Goal: Find contact information: Find contact information

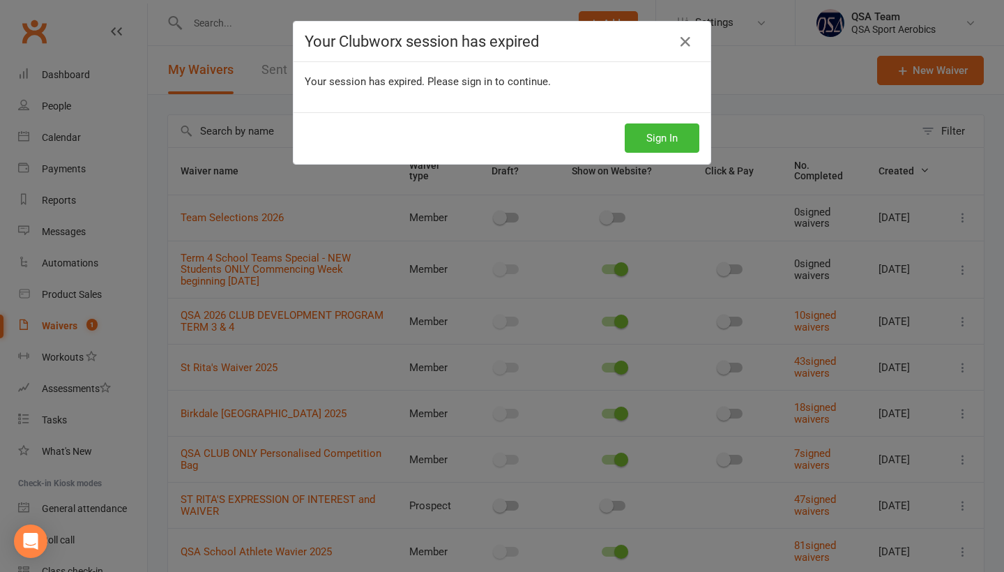
click at [212, 27] on div "Your Clubworx session has expired Your session has expired. Please sign in to c…" at bounding box center [502, 286] width 1004 height 572
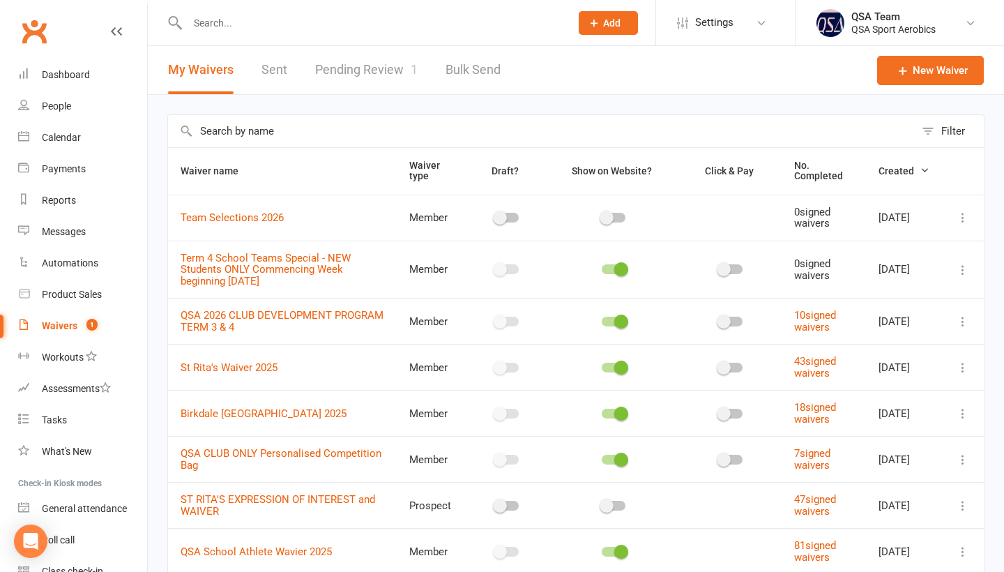
click at [312, 24] on input "text" at bounding box center [371, 23] width 377 height 20
type input "[PERSON_NAME]"
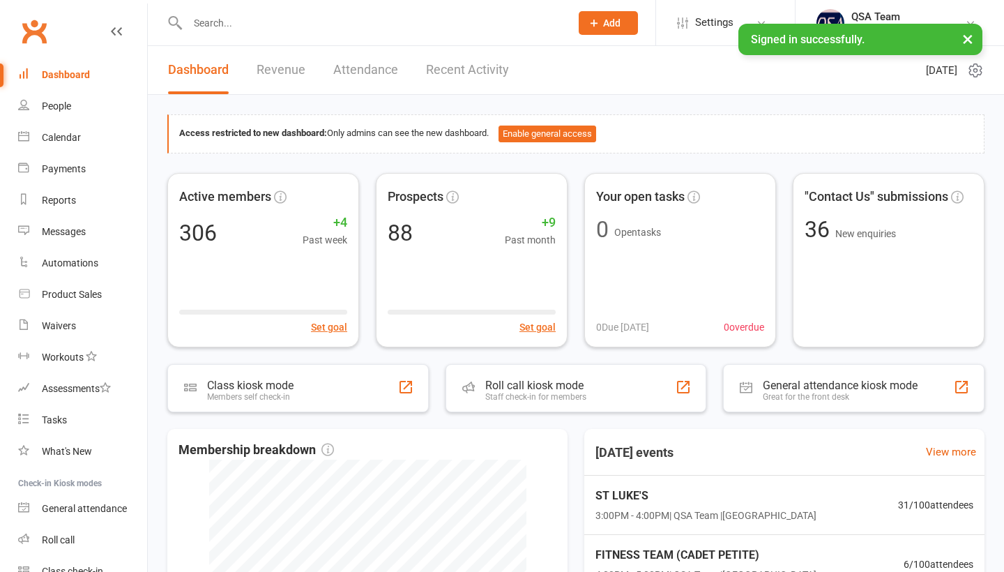
click at [217, 18] on input "text" at bounding box center [371, 23] width 377 height 20
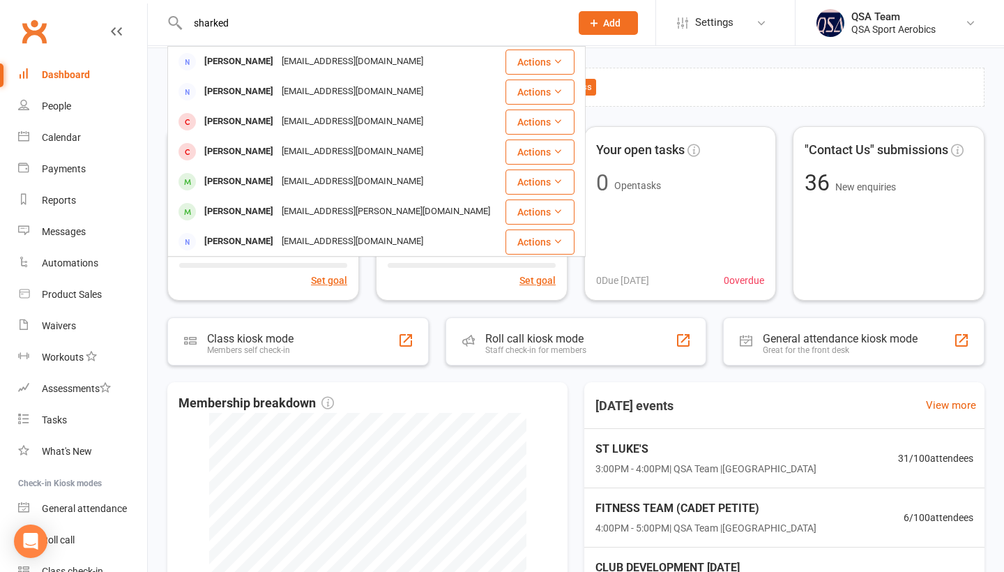
type input "sharked"
click at [158, 111] on div "Access restricted to new dashboard: Only admins can see the new dashboard. Enab…" at bounding box center [576, 422] width 857 height 748
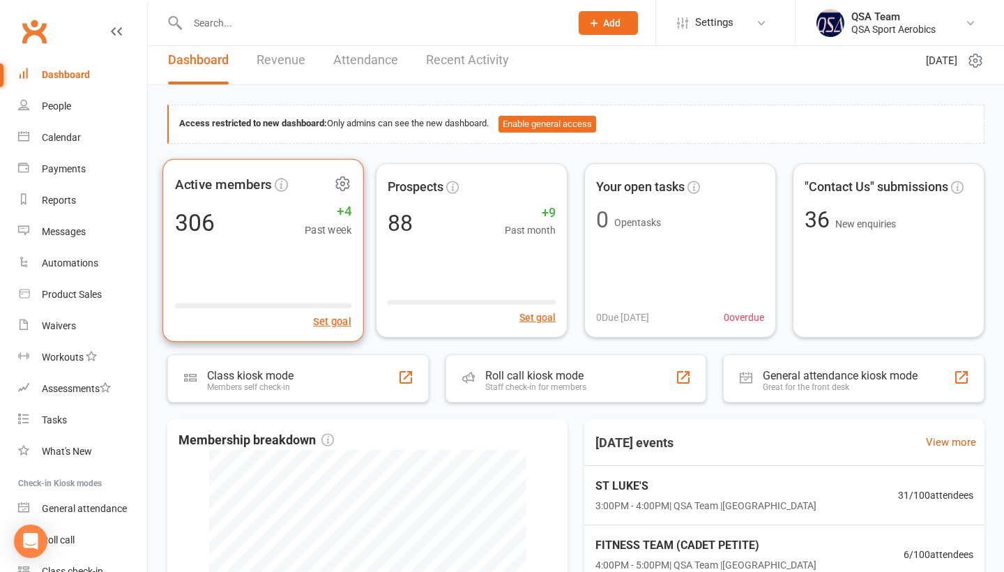
scroll to position [16, 0]
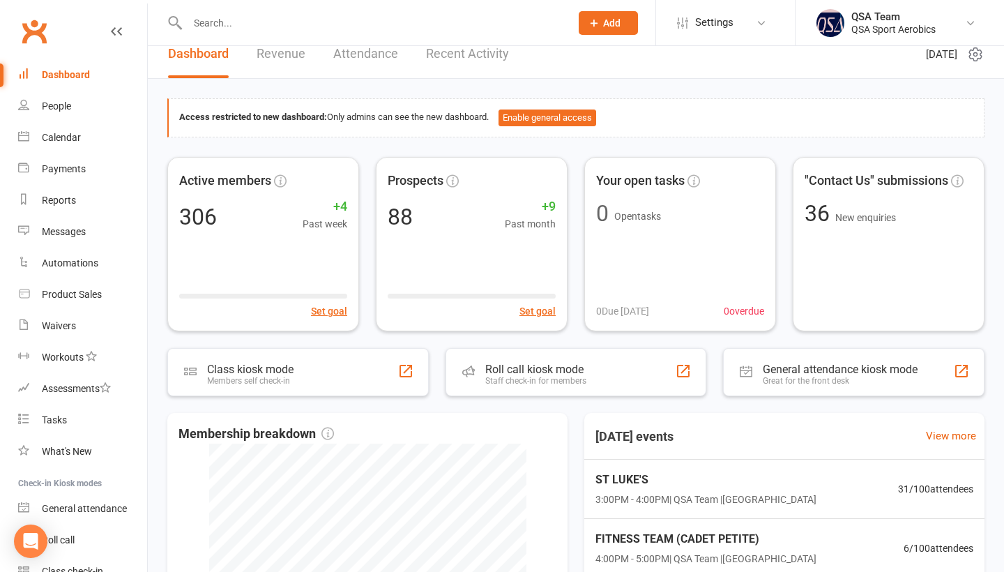
click at [260, 24] on input "text" at bounding box center [371, 23] width 377 height 20
click at [302, 24] on input "text" at bounding box center [371, 23] width 377 height 20
paste input "Rory Wysoczansk"
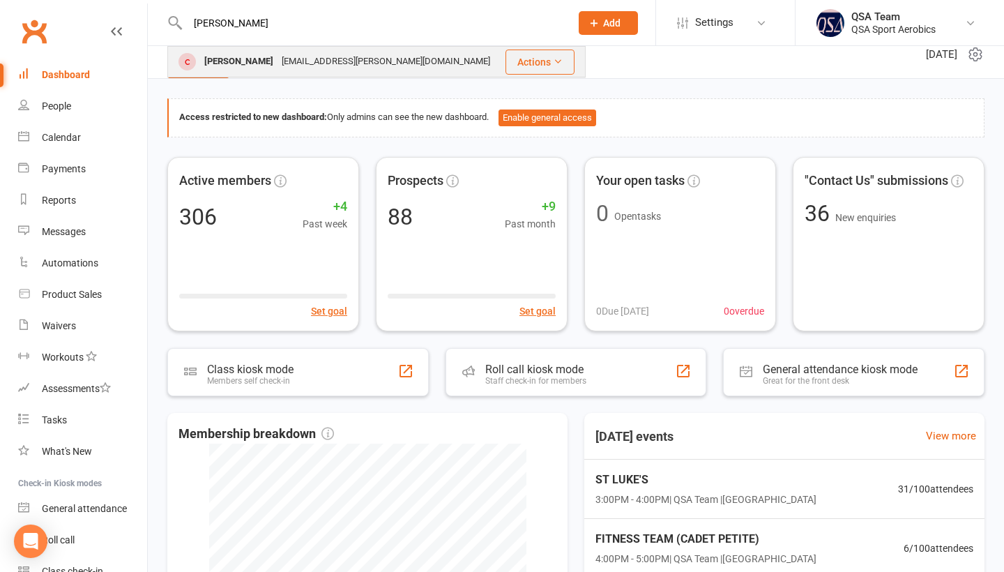
type input "Rory Wysoczansk"
click at [276, 64] on div "Rory Wysoczanski" at bounding box center [238, 62] width 77 height 20
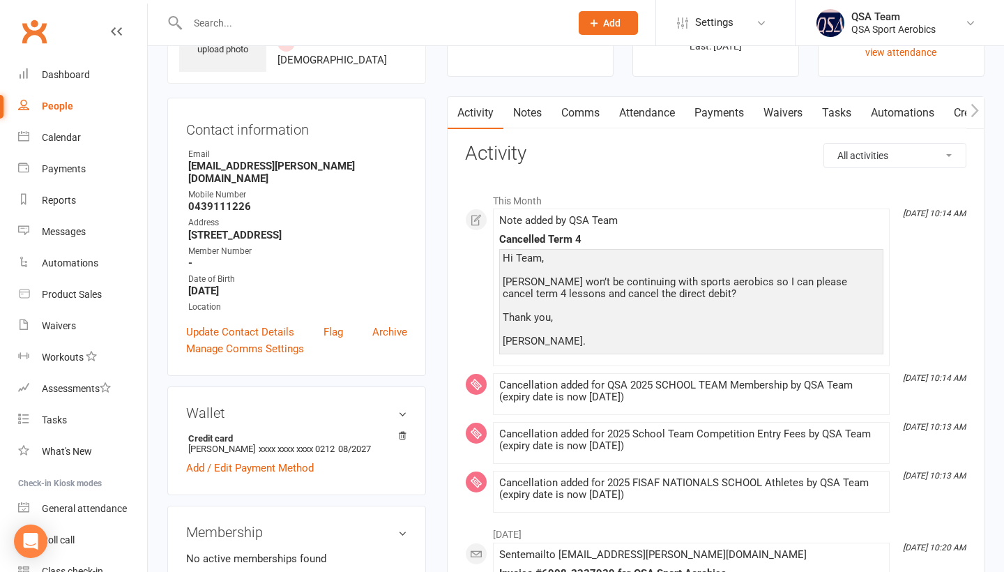
scroll to position [95, 0]
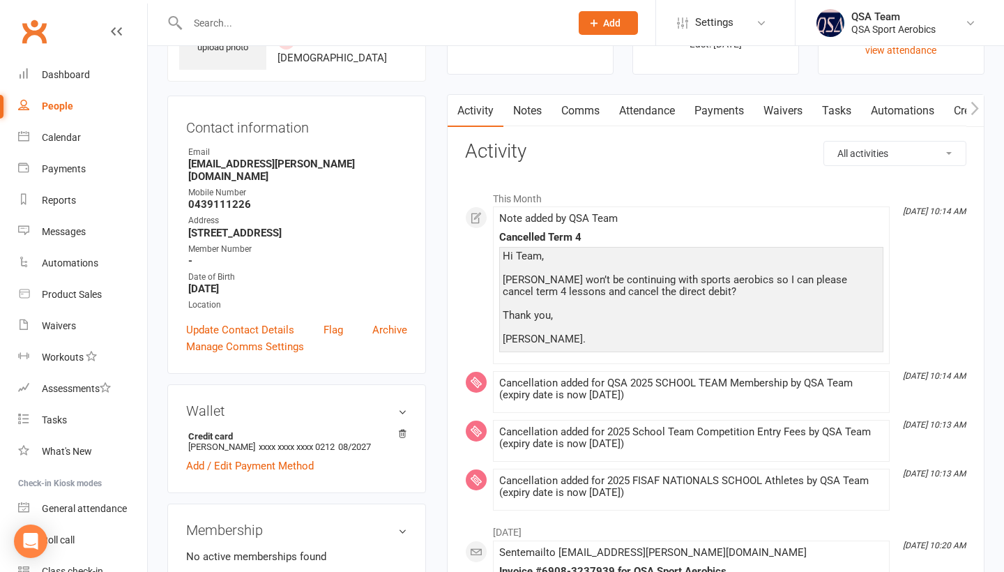
click at [397, 24] on input "text" at bounding box center [371, 23] width 377 height 20
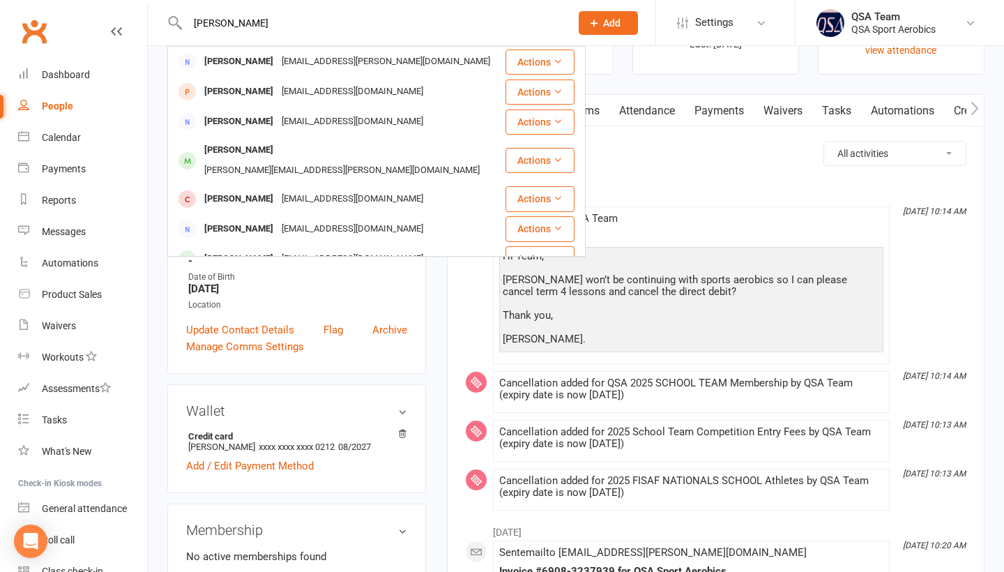
type input "Vanessa"
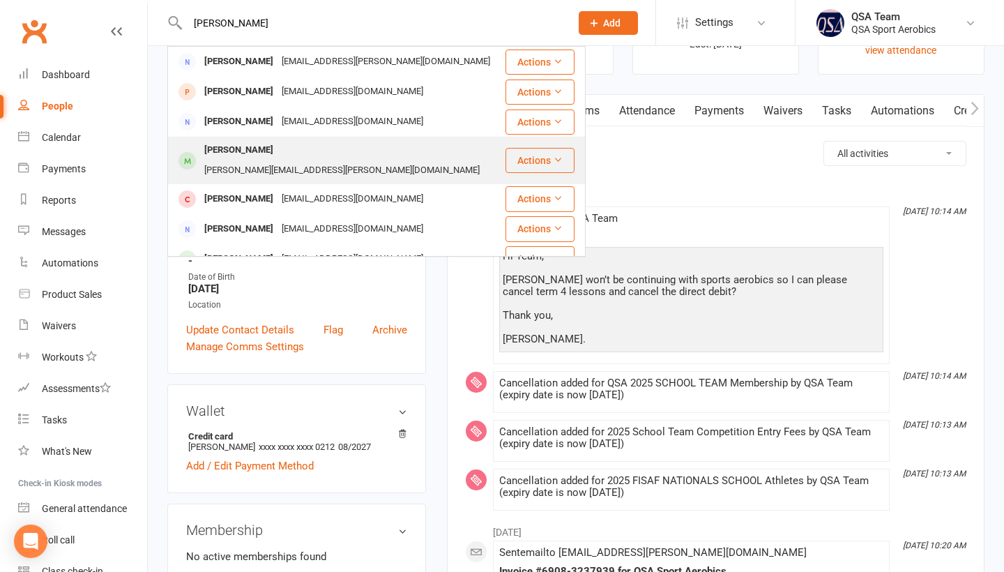
drag, startPoint x: 396, startPoint y: 24, endPoint x: 305, endPoint y: 151, distance: 156.4
click at [305, 160] on div "Brooke.teale@gmail.com" at bounding box center [342, 170] width 284 height 20
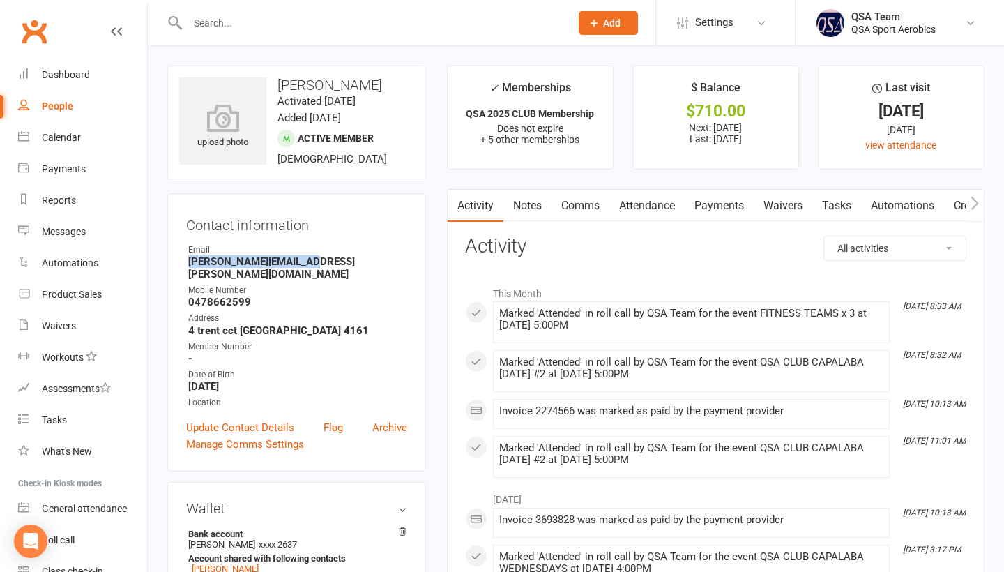
drag, startPoint x: 312, startPoint y: 260, endPoint x: 163, endPoint y: 262, distance: 149.3
copy strong "Brooke.teale@gmail.com"
